Goal: Information Seeking & Learning: Learn about a topic

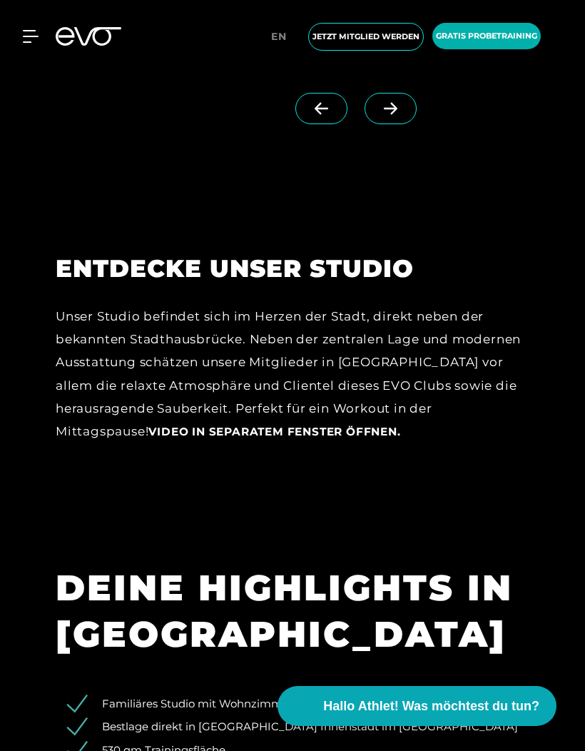
scroll to position [1969, 0]
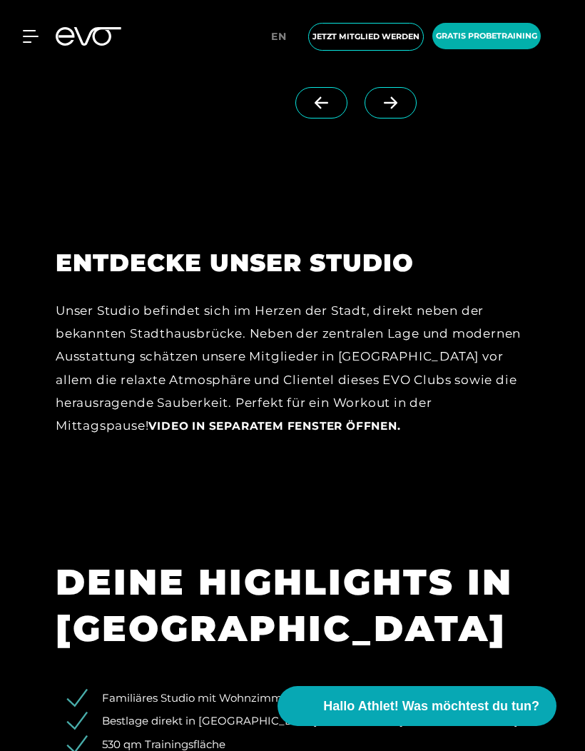
click at [318, 433] on span "Video in separatem Fenster öffnen." at bounding box center [274, 426] width 252 height 14
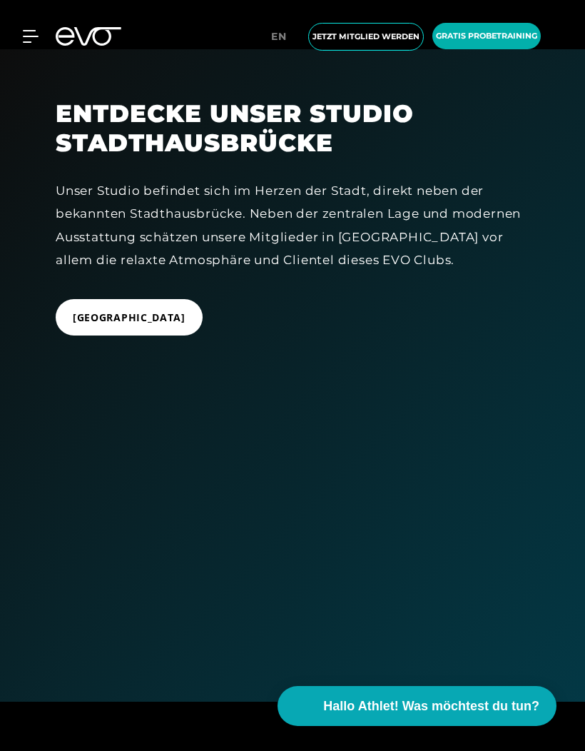
click at [38, 41] on icon at bounding box center [31, 36] width 16 height 13
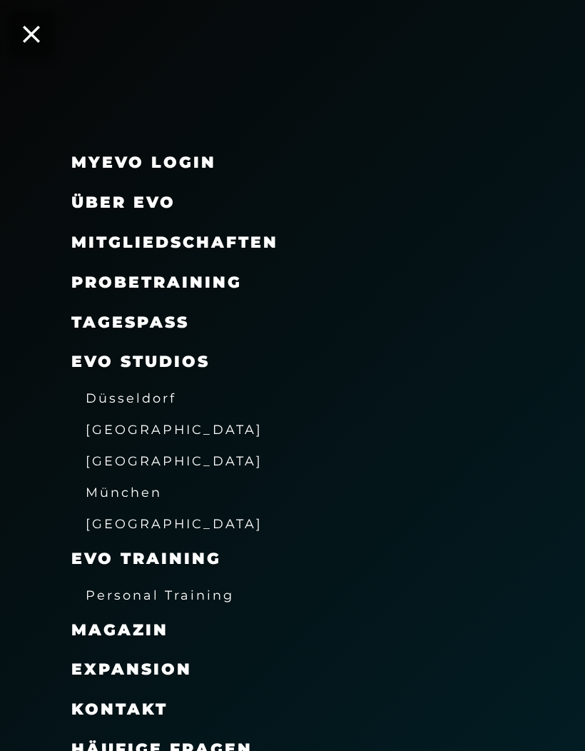
click at [149, 453] on span "[GEOGRAPHIC_DATA]" at bounding box center [174, 460] width 177 height 15
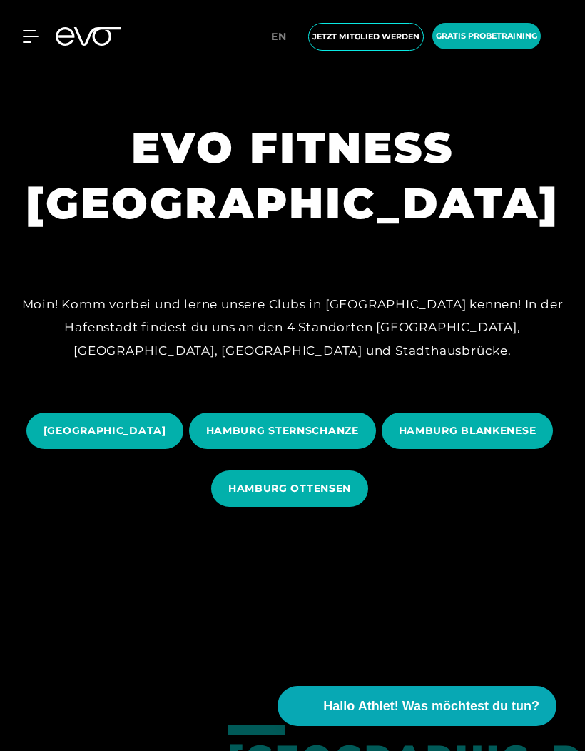
scroll to position [229, 0]
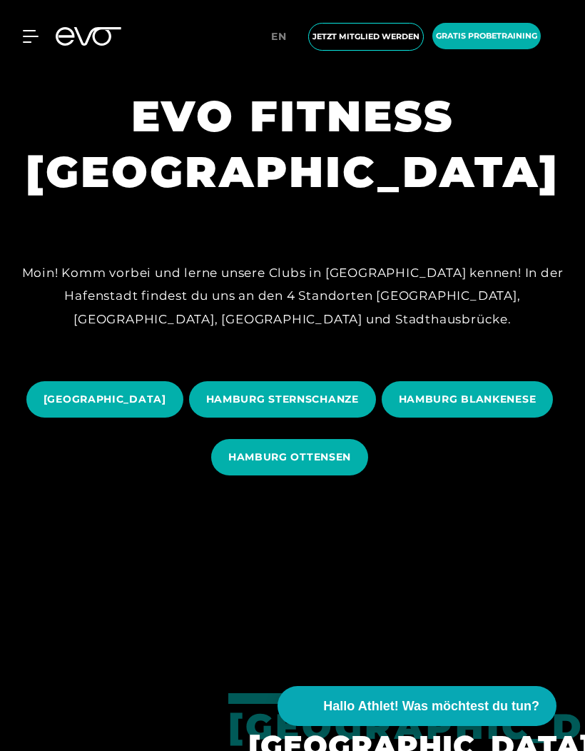
click at [359, 407] on span "HAMBURG STERNSCHANZE" at bounding box center [282, 399] width 153 height 15
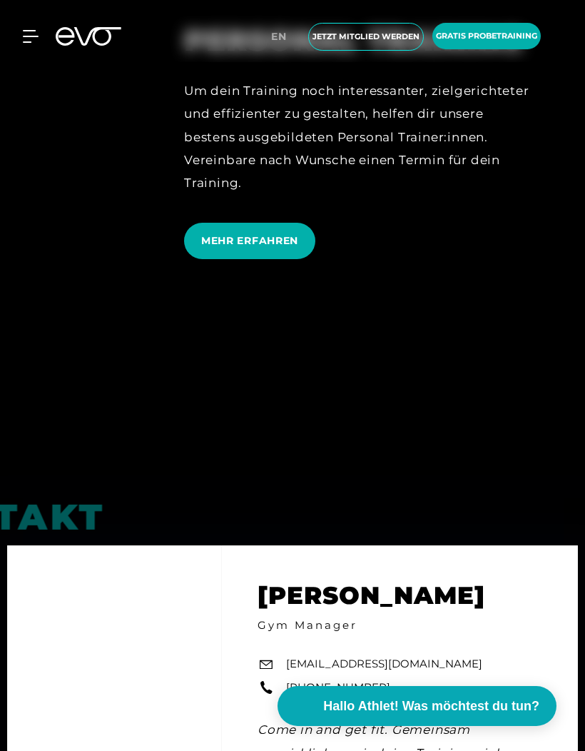
scroll to position [4262, 0]
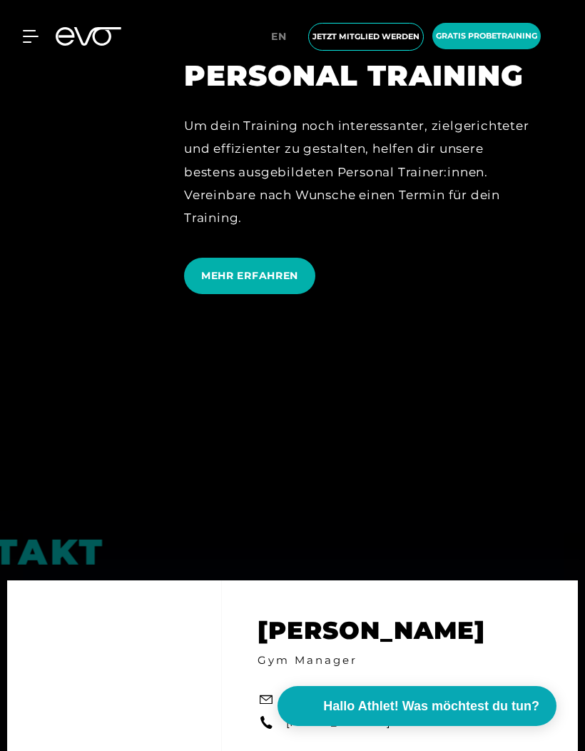
click at [251, 294] on span "MEHR ERFAHREN" at bounding box center [249, 276] width 131 height 36
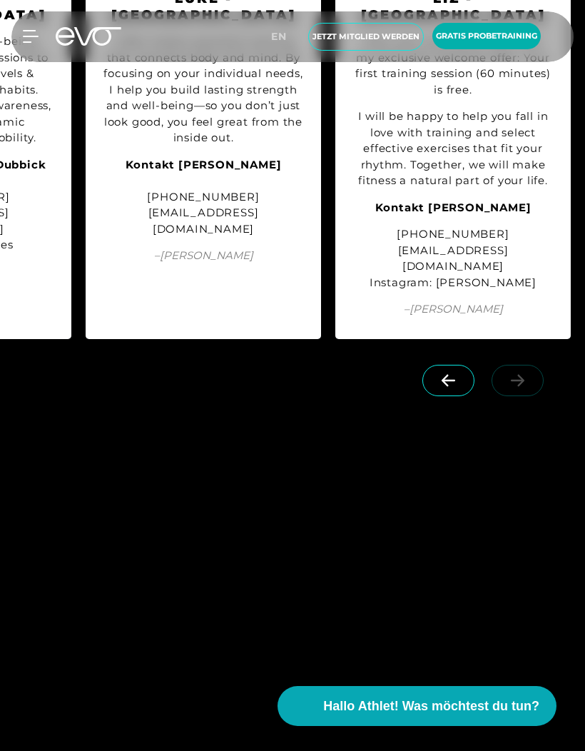
scroll to position [2140, 0]
click at [448, 388] on icon at bounding box center [448, 381] width 25 height 13
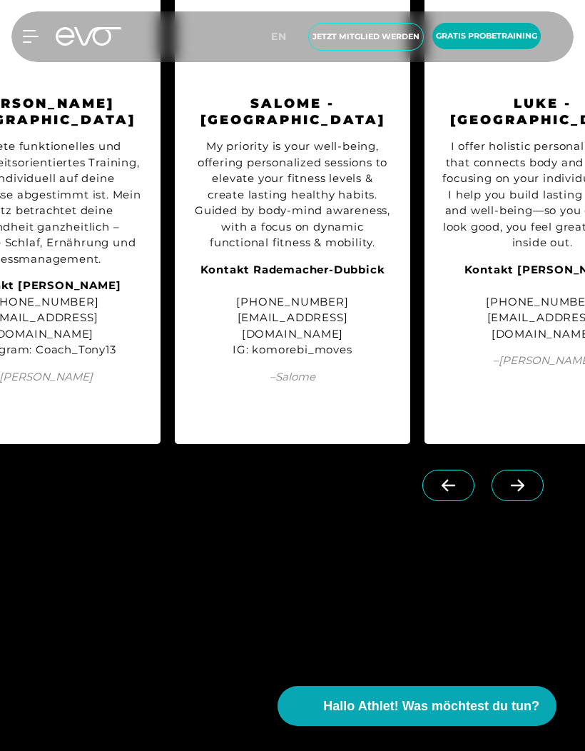
scroll to position [2035, 0]
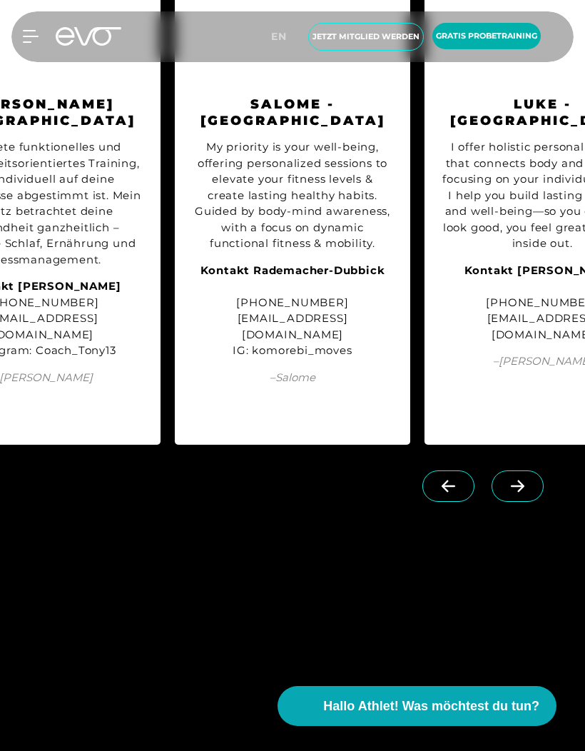
click at [442, 502] on span at bounding box center [449, 485] width 52 height 31
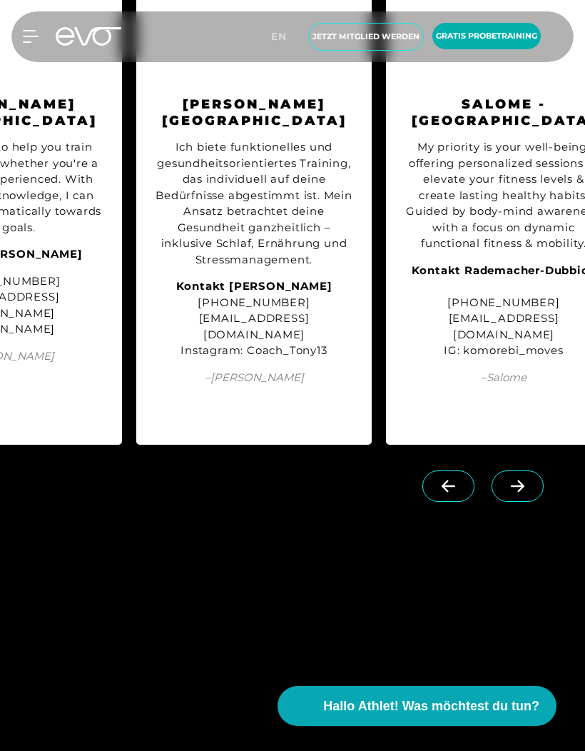
scroll to position [0, 1324]
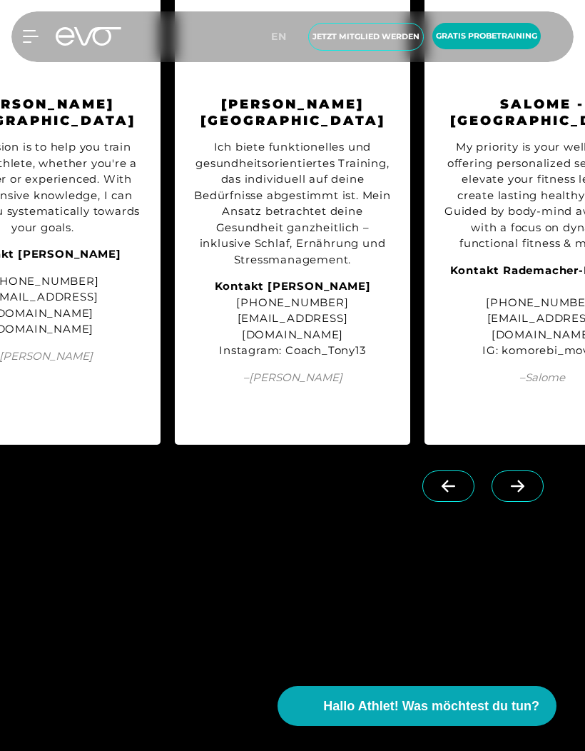
click at [441, 502] on span at bounding box center [449, 485] width 52 height 31
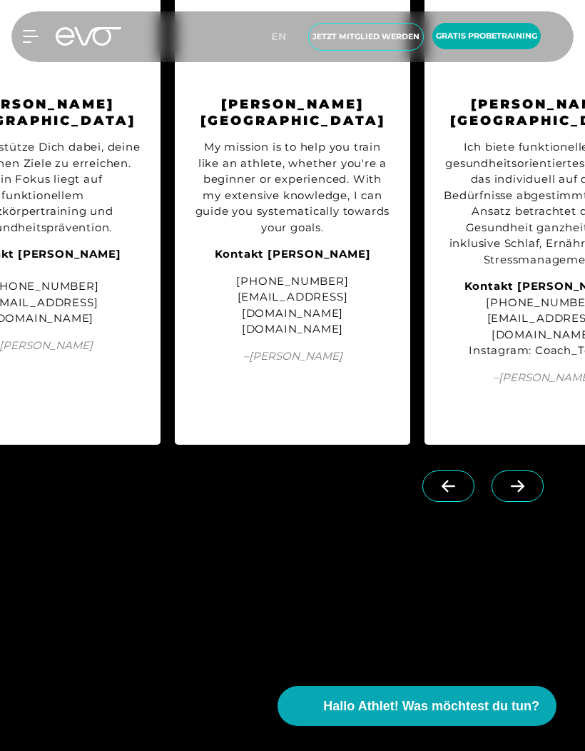
click at [458, 502] on span at bounding box center [449, 485] width 52 height 31
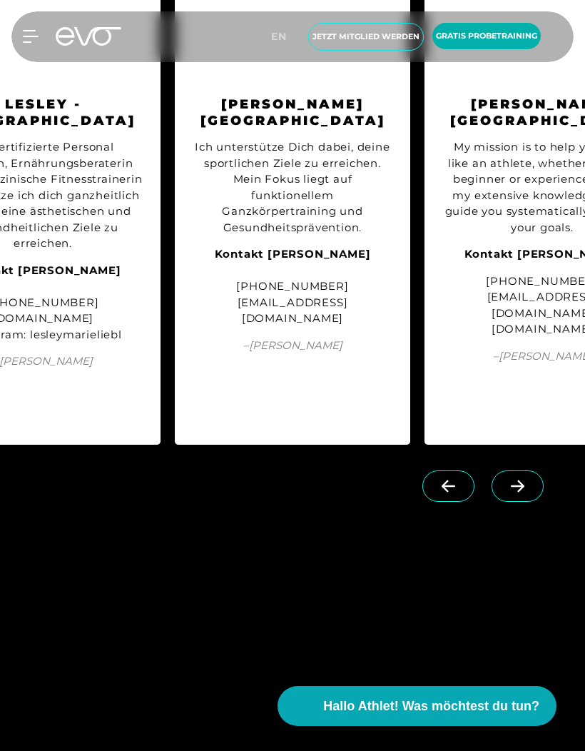
click at [449, 492] on icon at bounding box center [449, 486] width 14 height 12
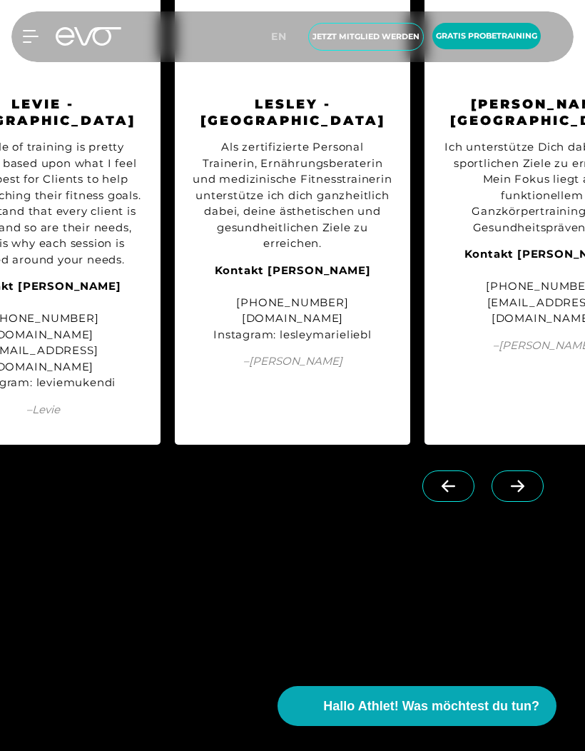
click at [450, 493] on icon at bounding box center [448, 486] width 25 height 13
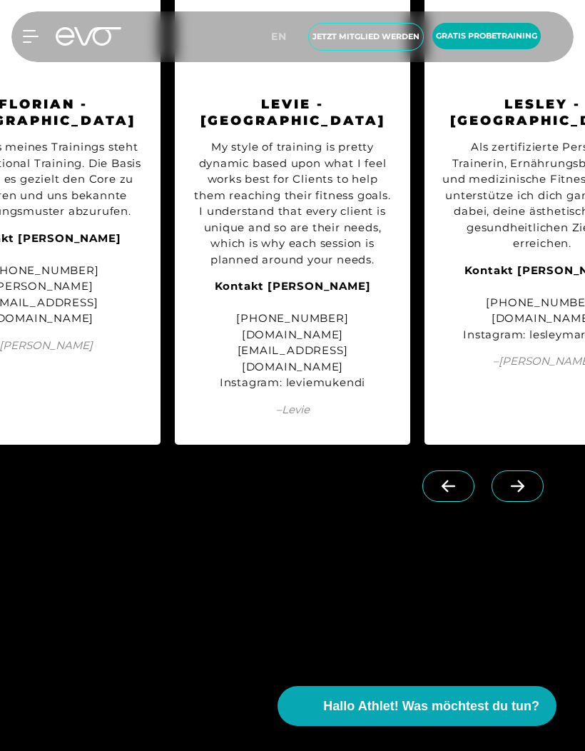
click at [456, 502] on span at bounding box center [449, 485] width 52 height 31
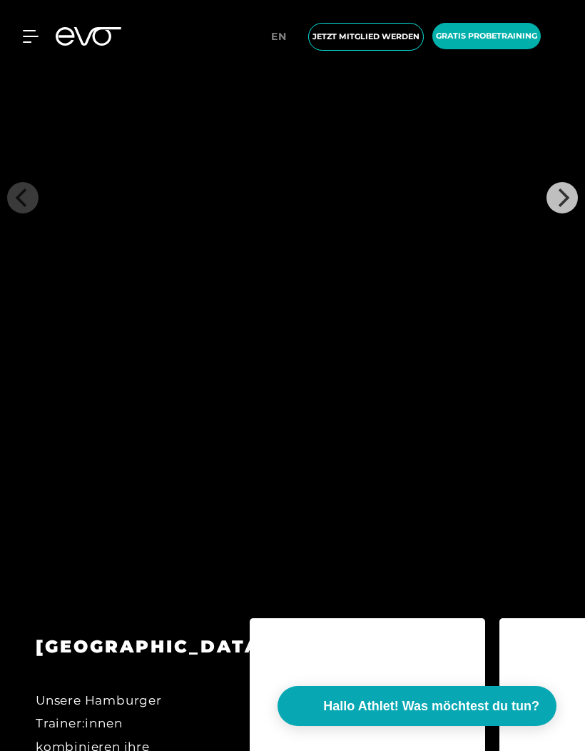
scroll to position [2766, 0]
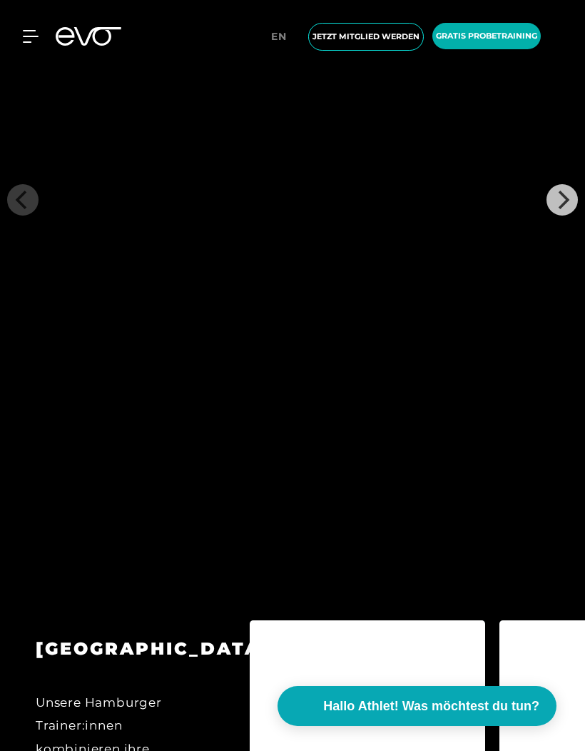
click at [565, 209] on icon "Next" at bounding box center [564, 200] width 11 height 19
click at [29, 209] on icon "Previous" at bounding box center [23, 200] width 19 height 19
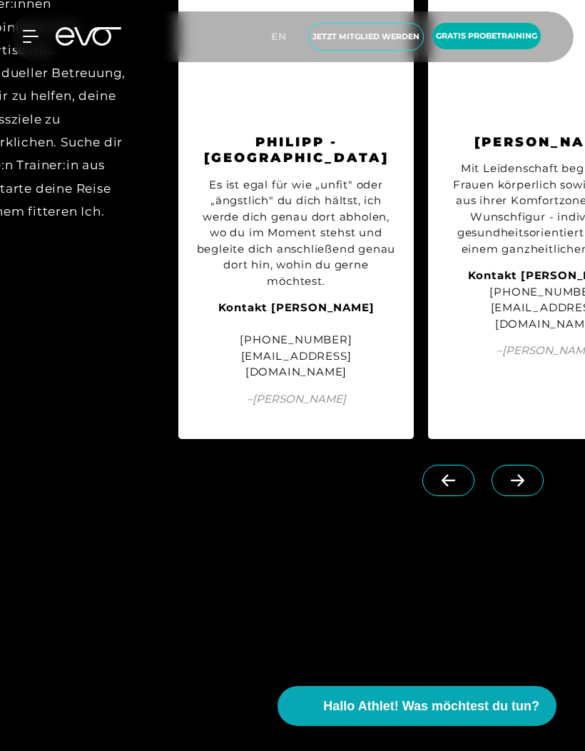
scroll to position [0, 75]
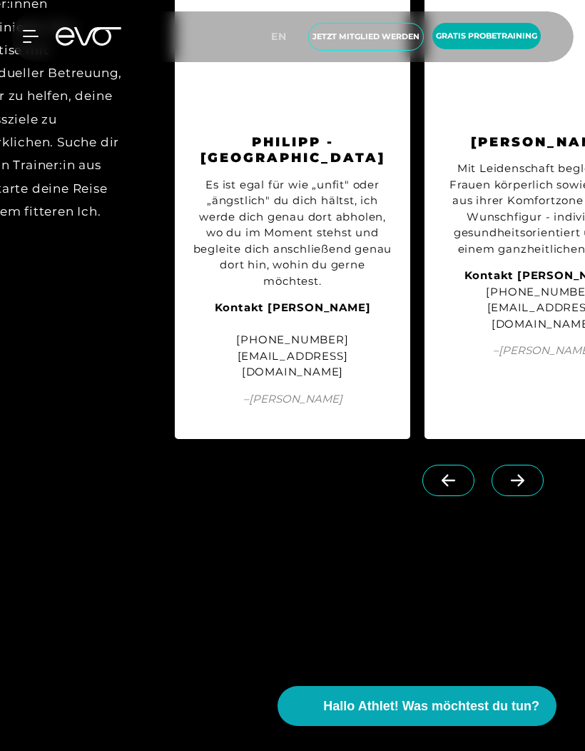
click at [315, 314] on strong "Kontakt [PERSON_NAME]" at bounding box center [293, 308] width 156 height 14
click at [336, 251] on div "Es ist egal für wie „unfit" oder „ängstlich" du dich hältst, ich werde dich gen…" at bounding box center [293, 233] width 200 height 113
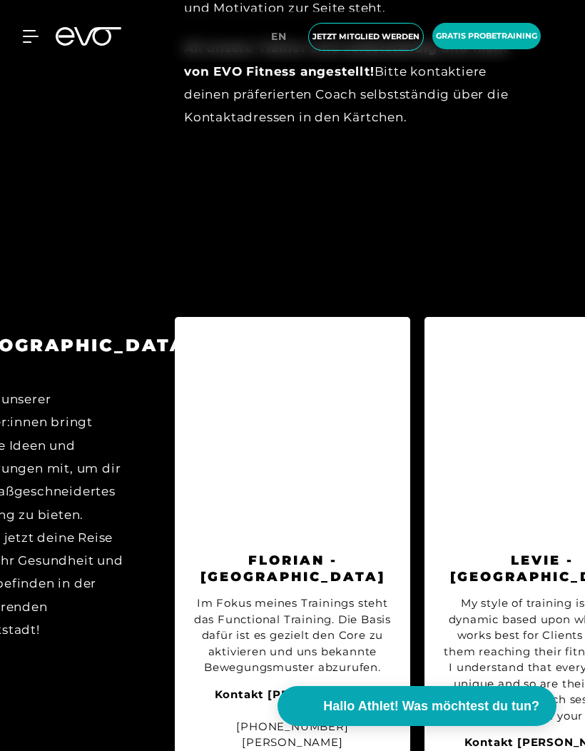
scroll to position [0, 0]
